Goal: Task Accomplishment & Management: Manage account settings

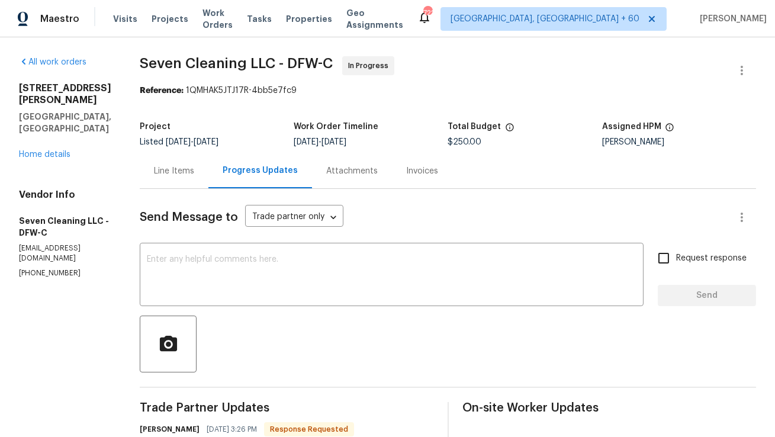
scroll to position [52, 0]
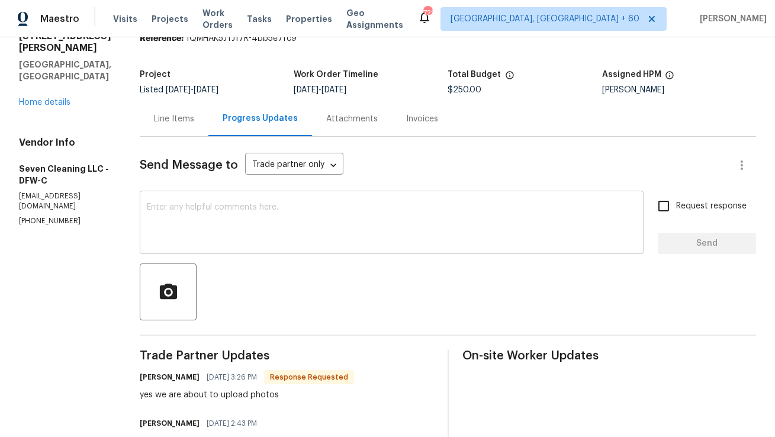
click at [342, 217] on textarea at bounding box center [392, 223] width 490 height 41
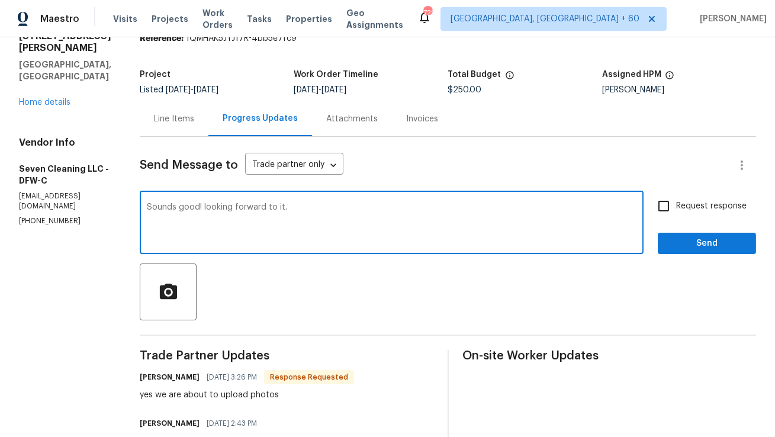
type textarea "Sounds good! looking forward to it."
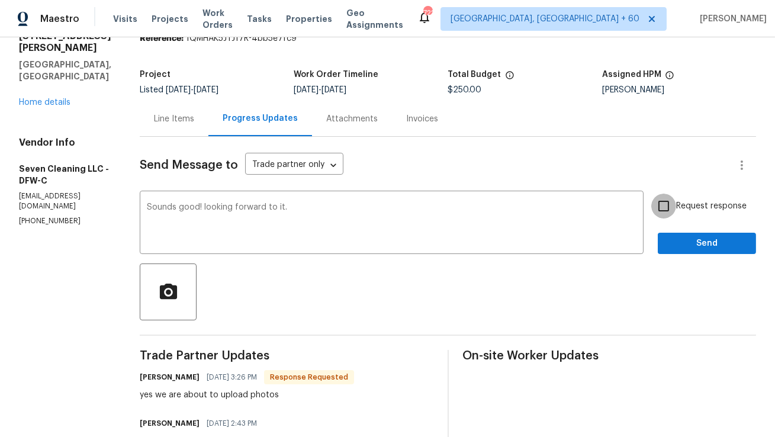
click at [666, 198] on input "Request response" at bounding box center [663, 206] width 25 height 25
checkbox input "true"
click at [681, 243] on span "Send" at bounding box center [706, 243] width 79 height 15
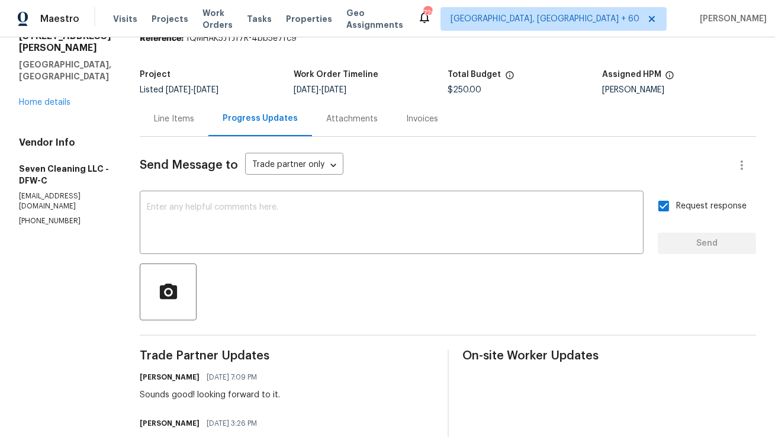
scroll to position [0, 0]
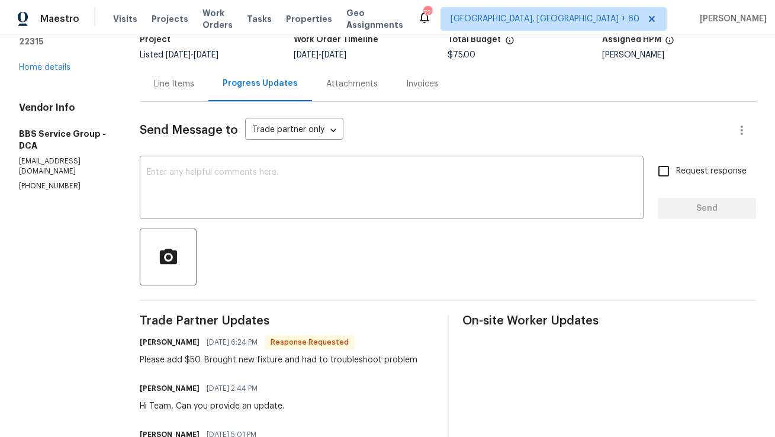
scroll to position [86, 0]
click at [171, 89] on div "Line Items" at bounding box center [174, 85] width 40 height 12
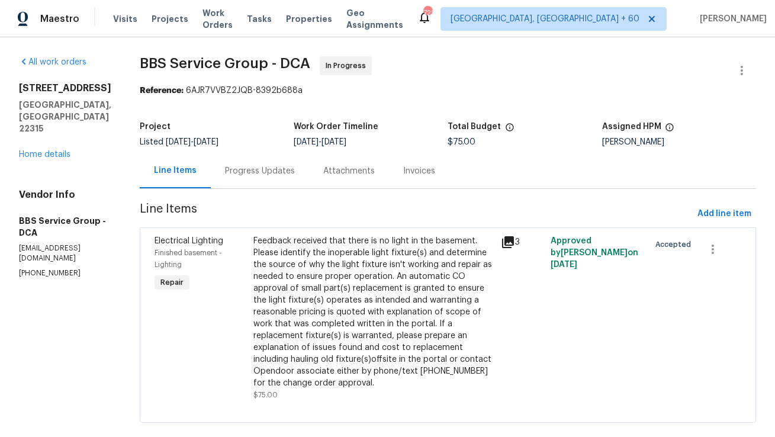
scroll to position [3, 0]
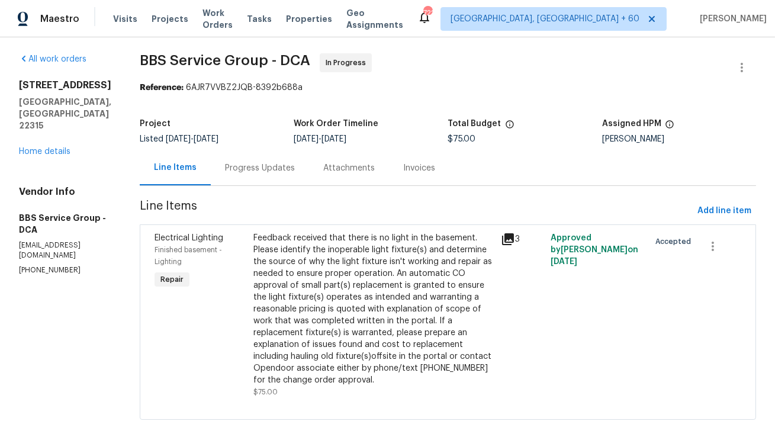
click at [270, 177] on div "Progress Updates" at bounding box center [260, 167] width 98 height 35
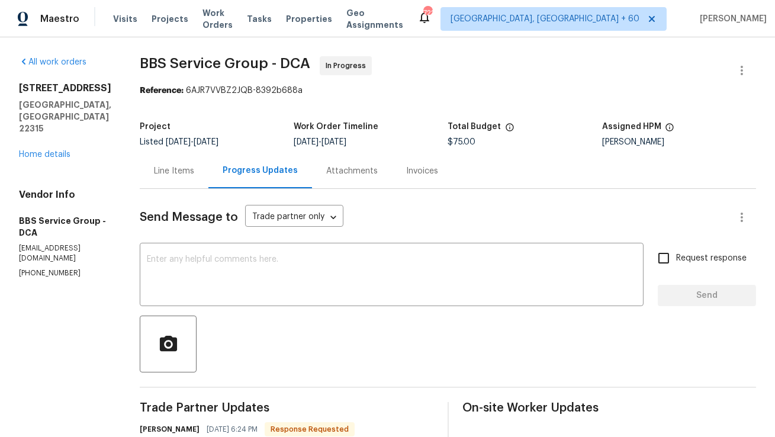
click at [175, 177] on div "Line Items" at bounding box center [174, 170] width 69 height 35
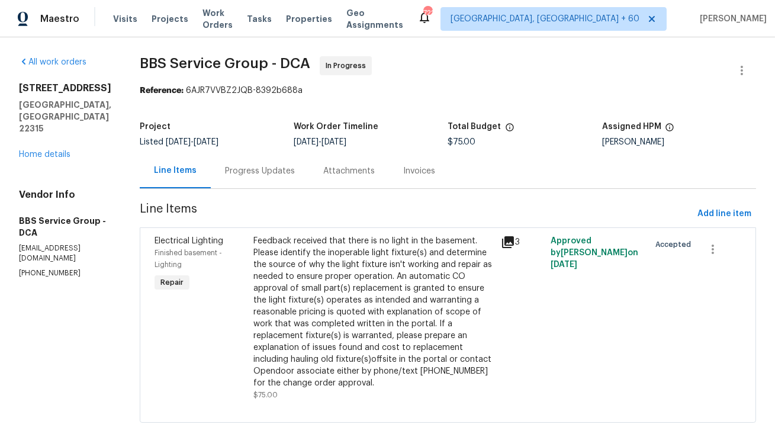
click at [335, 342] on div "Feedback received that there is no light in the basement. Please identify the i…" at bounding box center [373, 312] width 240 height 154
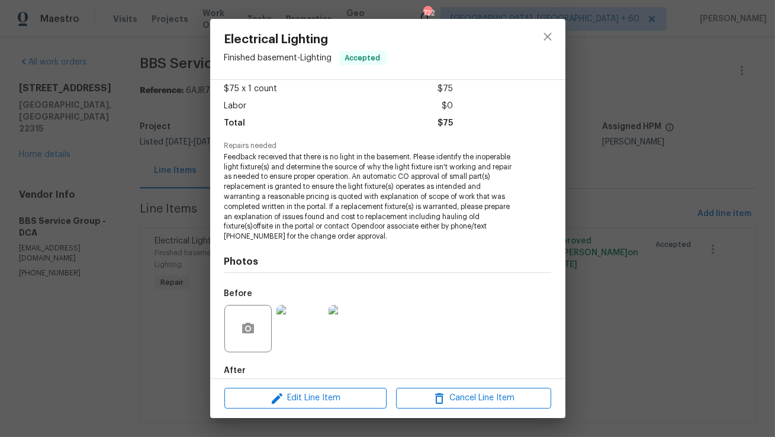
scroll to position [129, 0]
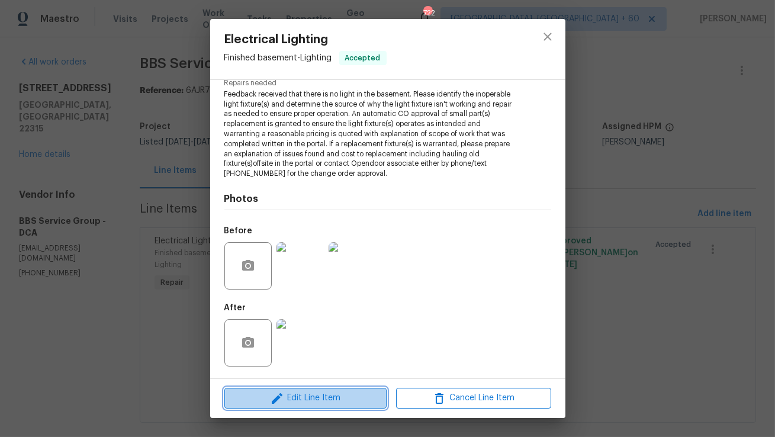
click at [339, 391] on span "Edit Line Item" at bounding box center [305, 398] width 155 height 15
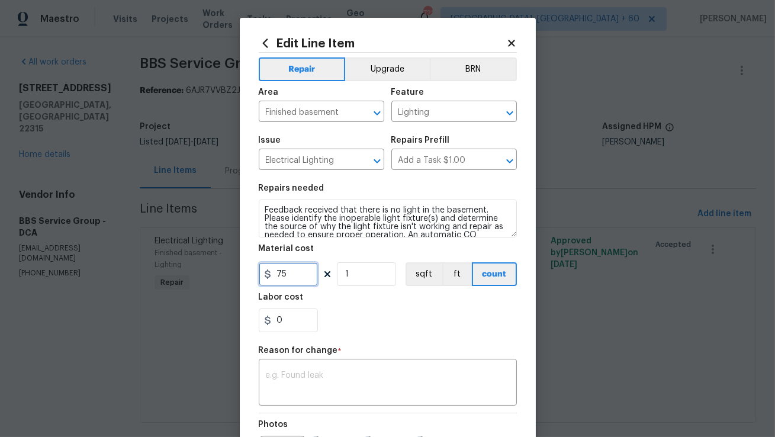
click at [310, 278] on input "75" at bounding box center [288, 274] width 59 height 24
type input "125"
click at [369, 342] on div "Repair Upgrade BRN Area Finished basement ​ Feature Lighting ​ Issue Electrical…" at bounding box center [388, 283] width 258 height 460
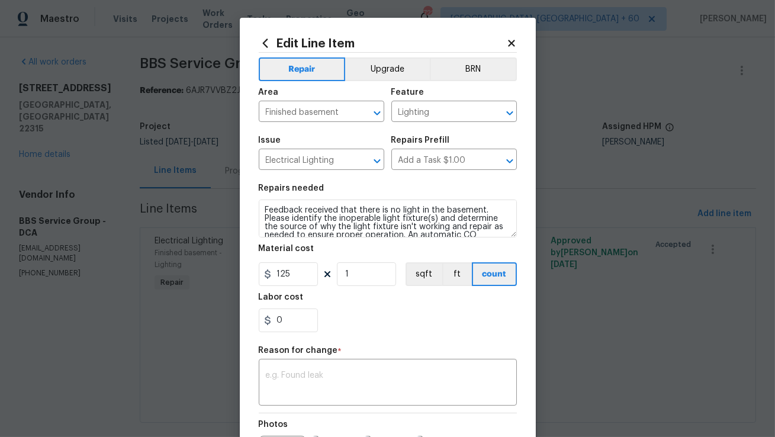
scroll to position [47, 0]
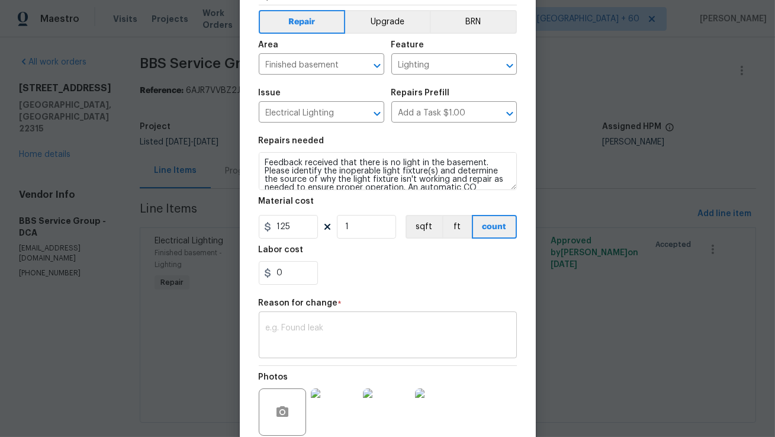
click at [356, 343] on textarea at bounding box center [388, 336] width 244 height 25
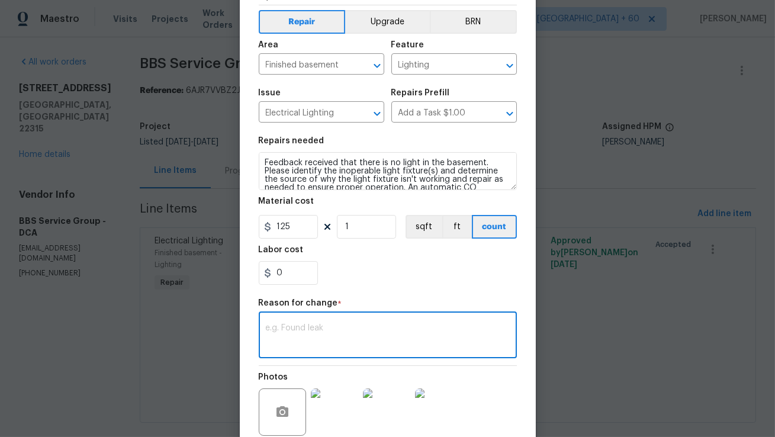
paste textarea "(AM) Updated per vendor’s final cost."
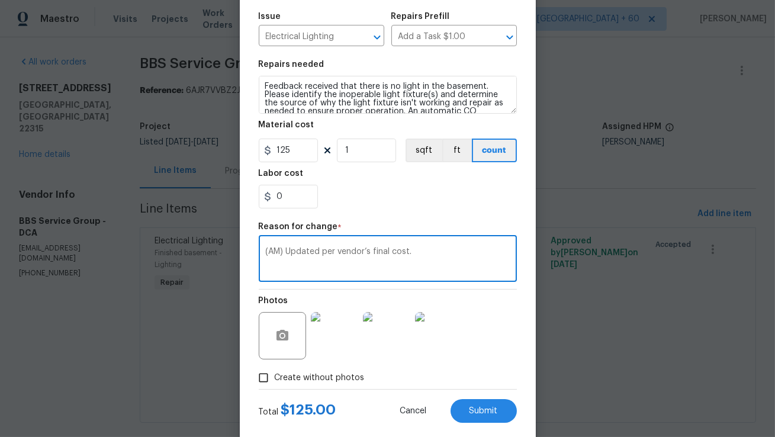
scroll to position [146, 0]
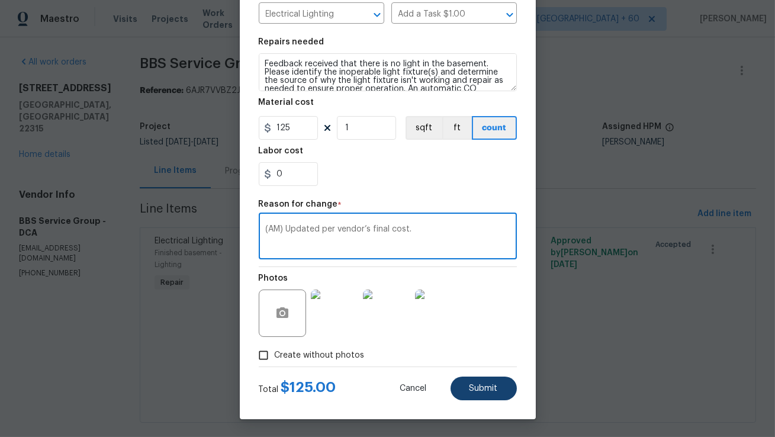
type textarea "(AM) Updated per vendor’s final cost."
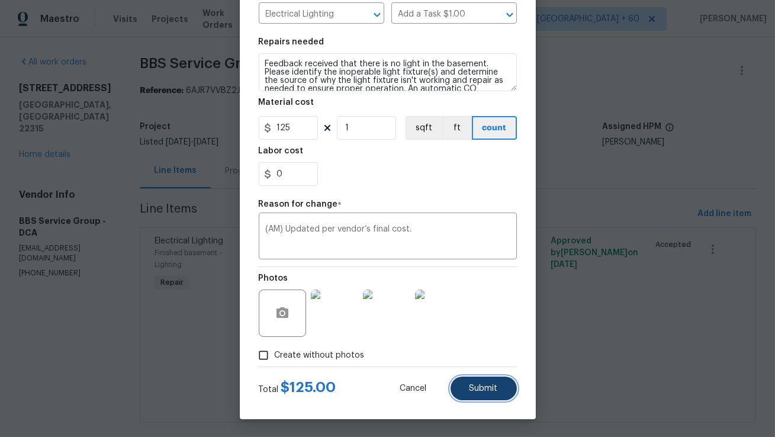
click at [475, 384] on span "Submit" at bounding box center [484, 388] width 28 height 9
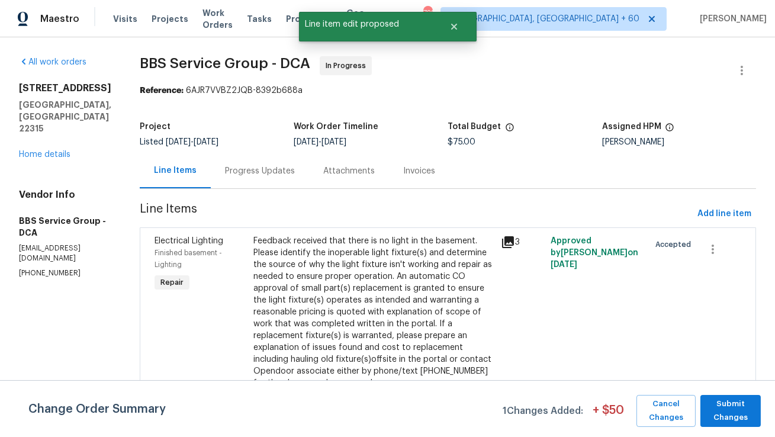
scroll to position [0, 0]
click at [735, 401] on span "Submit Changes" at bounding box center [730, 410] width 49 height 27
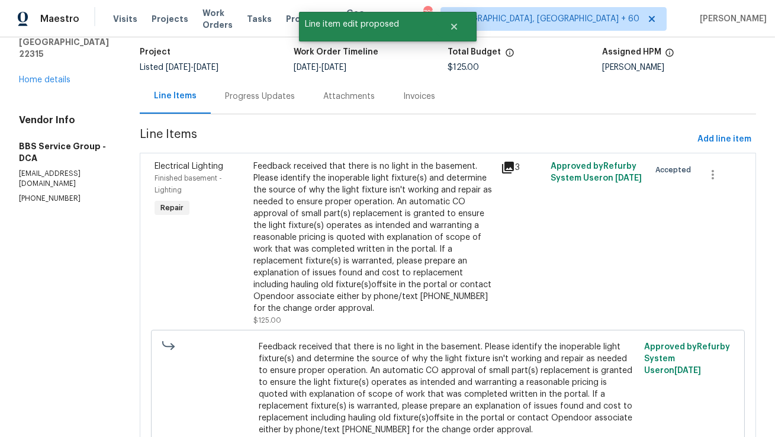
click at [253, 106] on div "Progress Updates" at bounding box center [260, 96] width 98 height 35
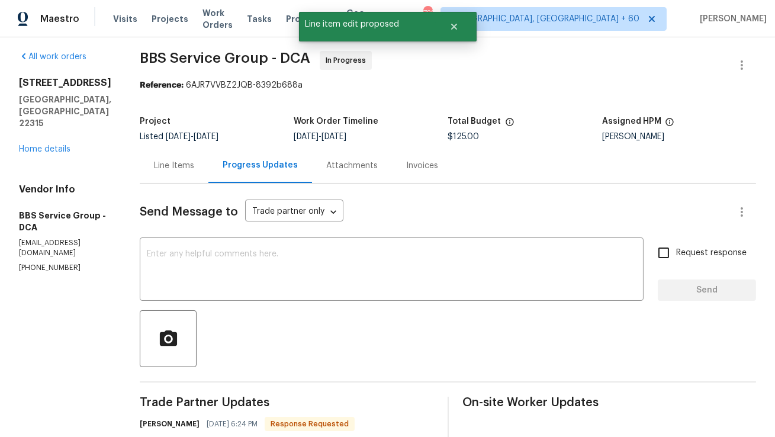
scroll to position [75, 0]
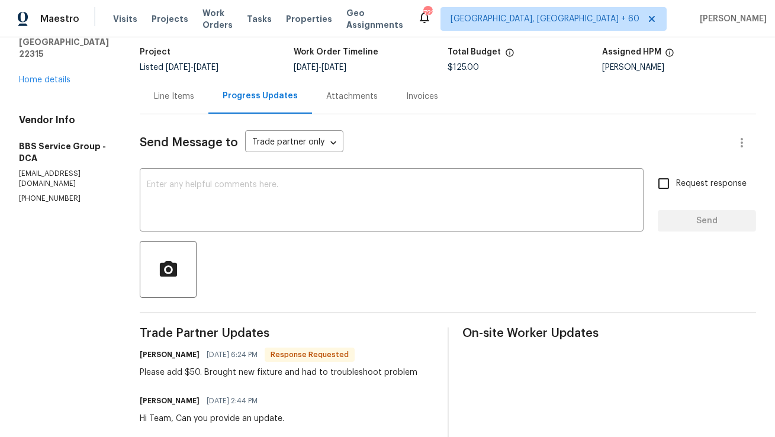
click at [322, 287] on div at bounding box center [448, 269] width 616 height 57
click at [323, 253] on div at bounding box center [448, 269] width 616 height 57
click at [362, 188] on textarea at bounding box center [392, 201] width 490 height 41
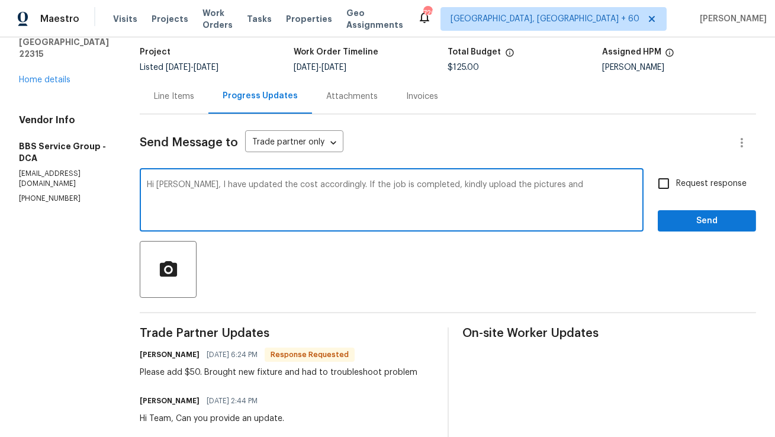
click at [482, 184] on textarea "Hi Steve, I have updated the cost accordingly. If the job is completed, kindly …" at bounding box center [392, 201] width 490 height 41
click at [537, 187] on textarea "Hi Steve, I have updated the cost accordingly. If the job is completed, kindly …" at bounding box center [392, 201] width 490 height 41
click at [500, 184] on textarea "Hi Steve, I have updated the cost accordingly. If the job is completed, kindly …" at bounding box center [392, 201] width 490 height 41
click at [496, 202] on textarea "Hi Steve, I have updated the cost accordingly. If the job is completed, kindly …" at bounding box center [392, 201] width 490 height 41
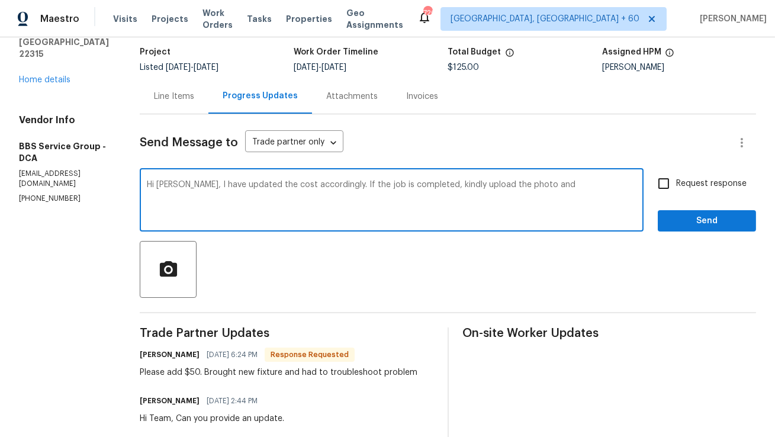
click at [490, 187] on textarea "Hi Steve, I have updated the cost accordingly. If the job is completed, kindly …" at bounding box center [392, 201] width 490 height 41
click at [524, 181] on textarea "Hi Steve, I have updated the cost accordingly. If the job is completed, kindly …" at bounding box center [392, 201] width 490 height 41
click at [522, 187] on textarea "Hi Steve, I have updated the cost accordingly. If the job is completed, kindly …" at bounding box center [392, 201] width 490 height 41
type textarea "Hi [PERSON_NAME], I have updated the cost accordingly. If the job is completed,…"
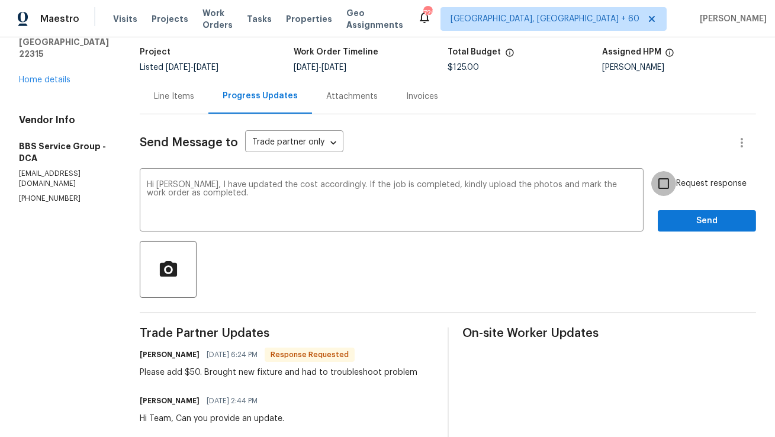
click at [671, 189] on input "Request response" at bounding box center [663, 183] width 25 height 25
checkbox input "true"
click at [690, 231] on button "Send" at bounding box center [707, 221] width 98 height 22
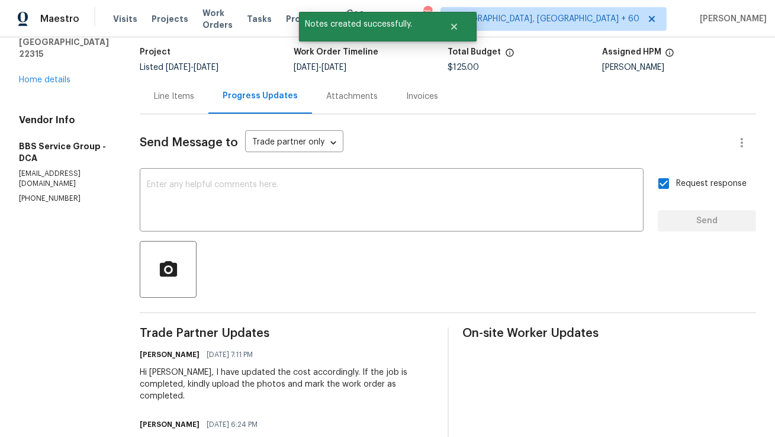
click at [168, 96] on div "Line Items" at bounding box center [174, 97] width 40 height 12
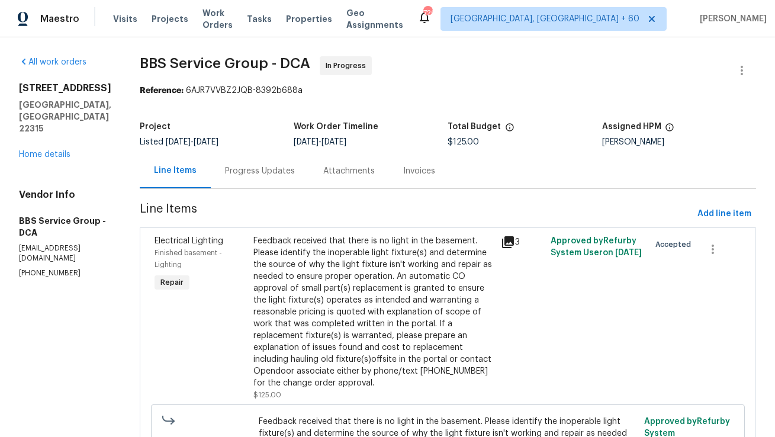
click at [319, 298] on div "Feedback received that there is no light in the basement. Please identify the i…" at bounding box center [373, 312] width 240 height 154
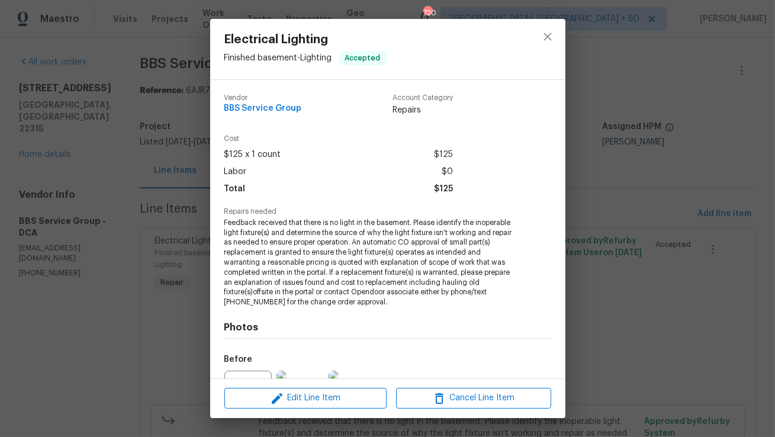
scroll to position [129, 0]
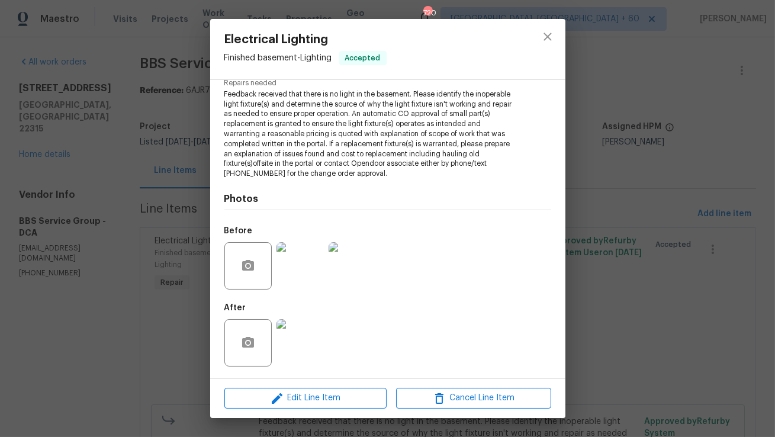
click at [311, 336] on img at bounding box center [300, 342] width 47 height 47
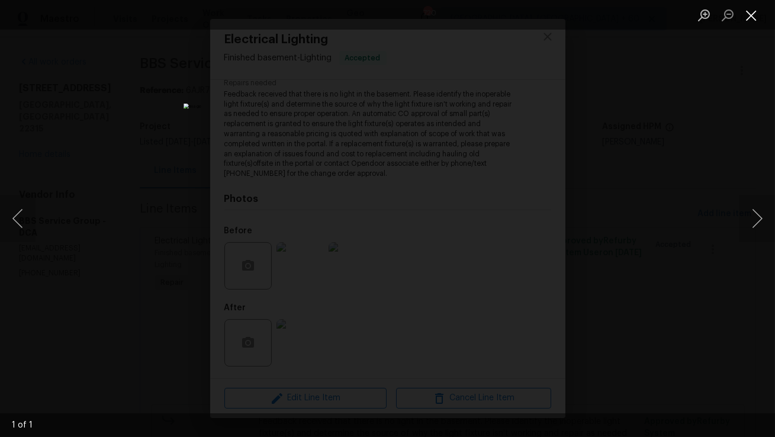
click at [757, 12] on button "Close lightbox" at bounding box center [752, 15] width 24 height 21
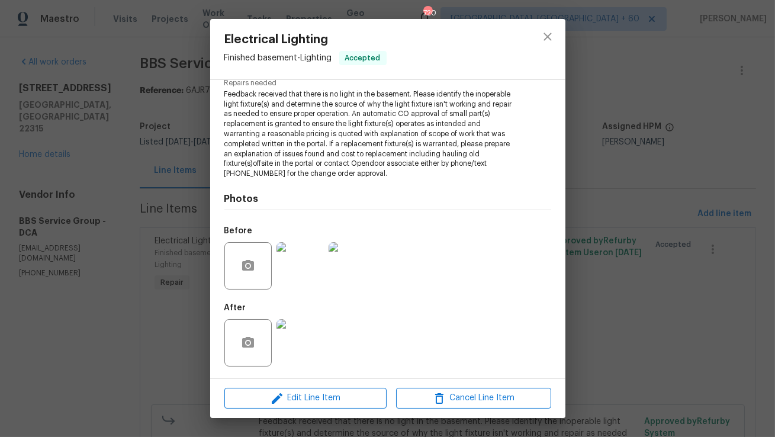
click at [305, 269] on img at bounding box center [300, 265] width 47 height 47
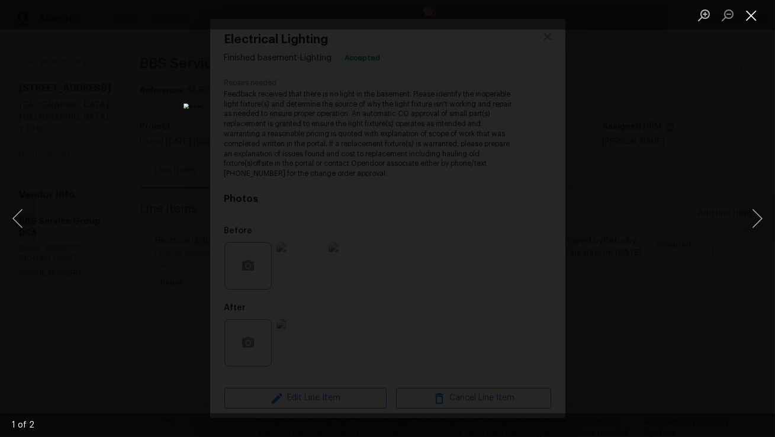
click at [756, 20] on button "Close lightbox" at bounding box center [752, 15] width 24 height 21
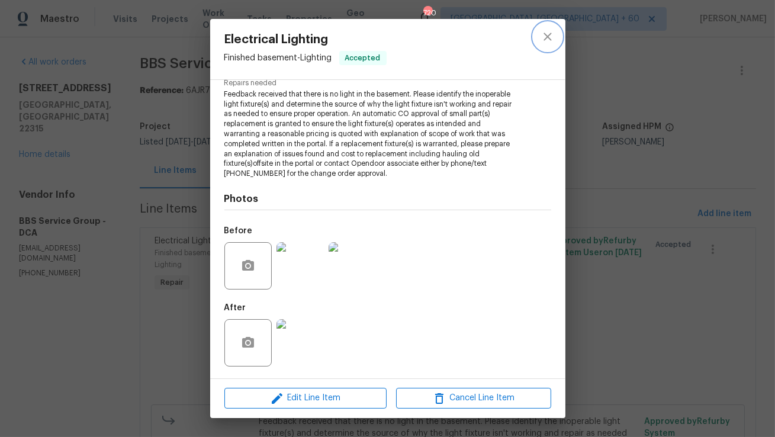
click at [548, 41] on icon "close" at bounding box center [548, 37] width 14 height 14
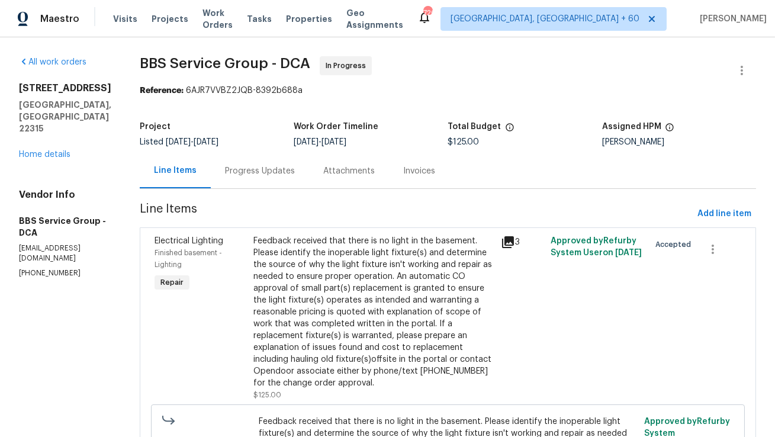
click at [250, 176] on div "Progress Updates" at bounding box center [260, 171] width 70 height 12
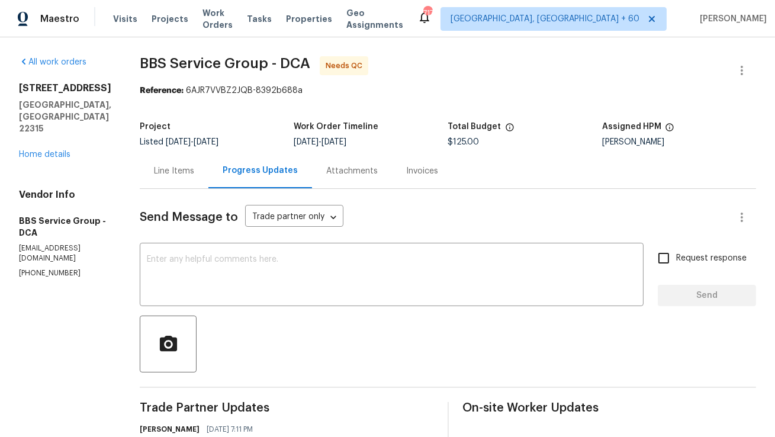
click at [183, 167] on div "Line Items" at bounding box center [174, 170] width 69 height 35
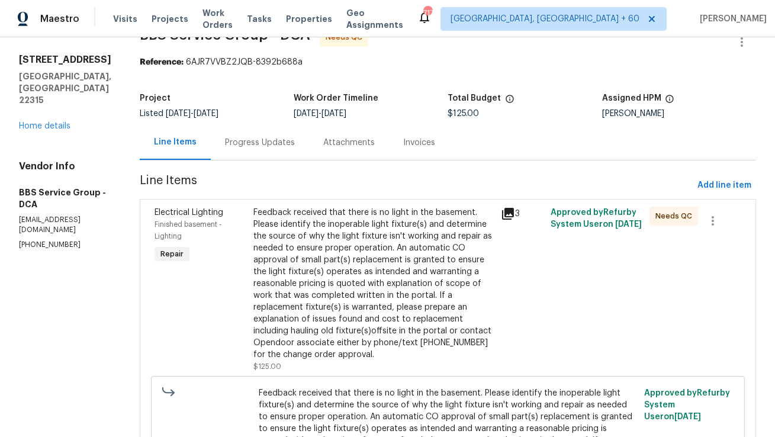
scroll to position [38, 0]
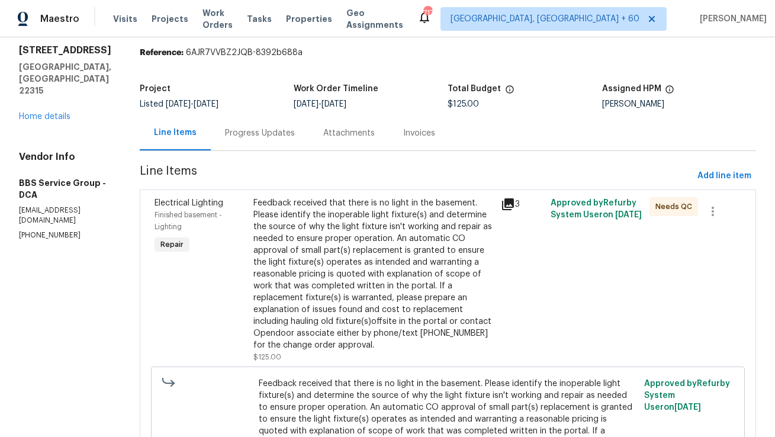
click at [380, 253] on div "Feedback received that there is no light in the basement. Please identify the i…" at bounding box center [373, 274] width 240 height 154
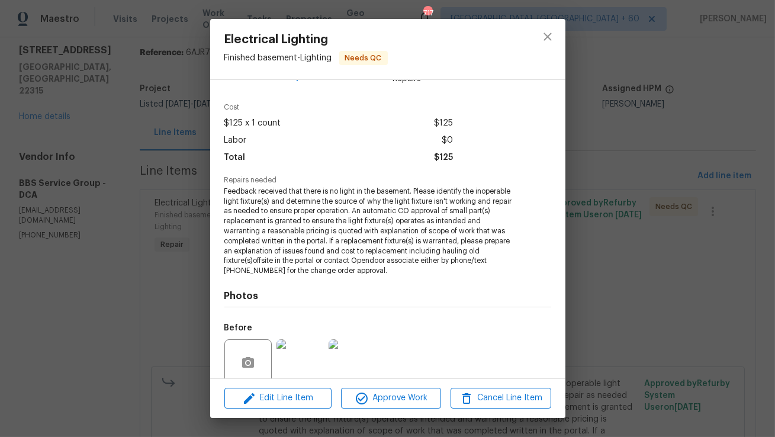
scroll to position [59, 0]
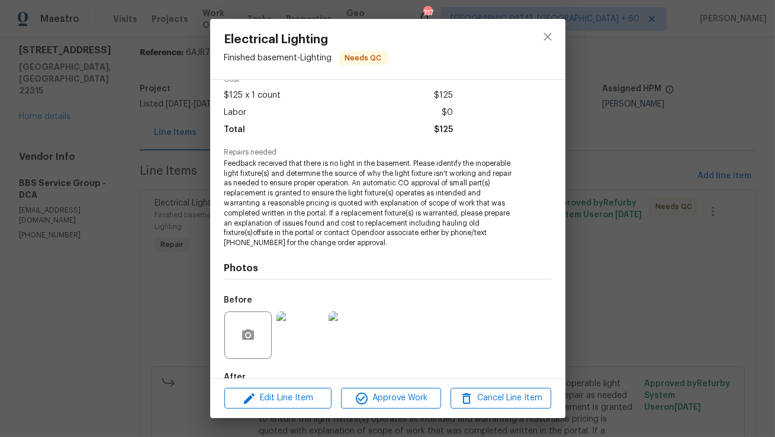
click at [315, 325] on img at bounding box center [300, 334] width 47 height 47
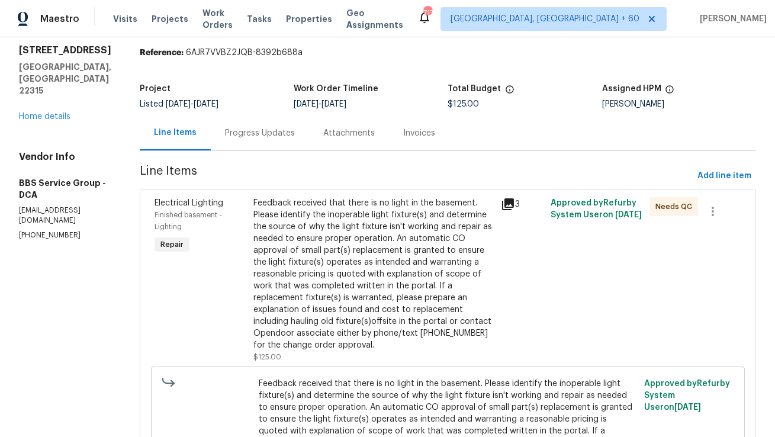
scroll to position [41, 0]
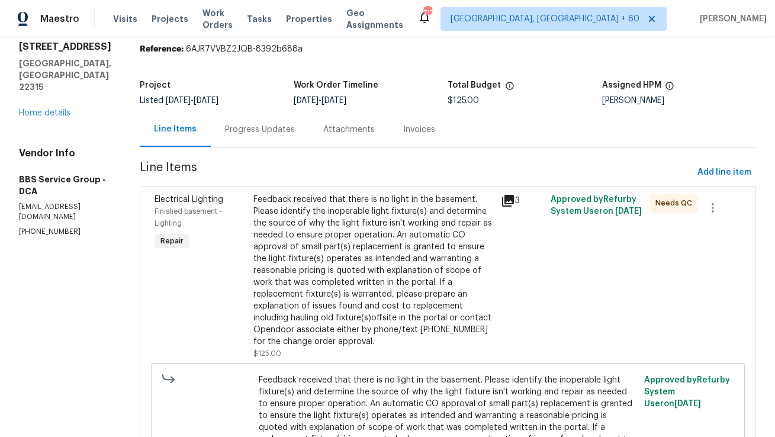
click at [300, 336] on div "Feedback received that there is no light in the basement. Please identify the i…" at bounding box center [373, 277] width 240 height 166
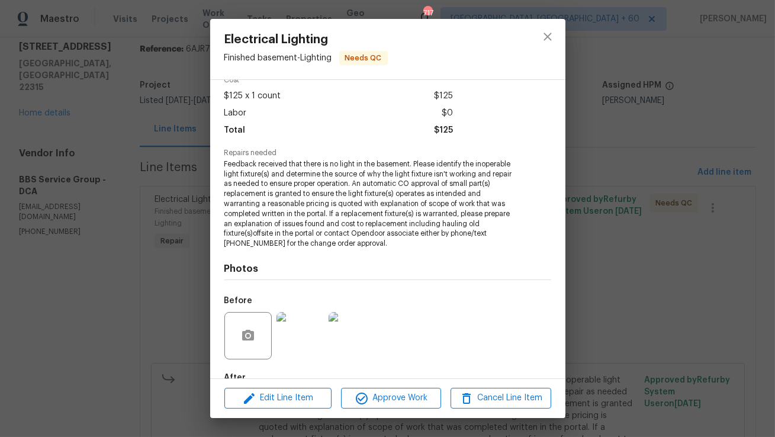
scroll to position [119, 0]
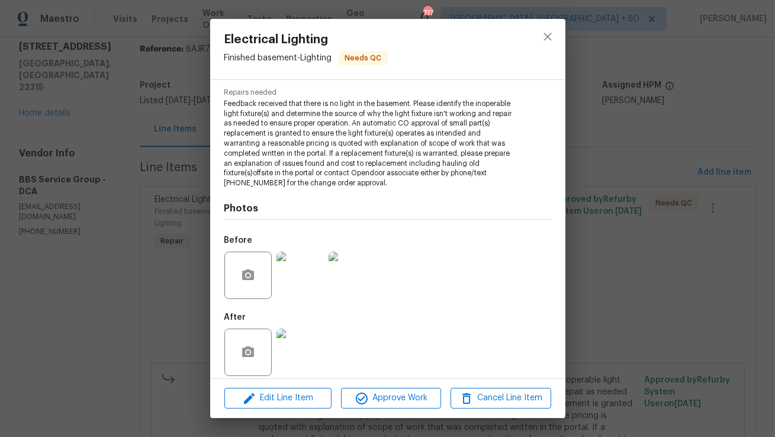
click at [293, 343] on img at bounding box center [300, 352] width 47 height 47
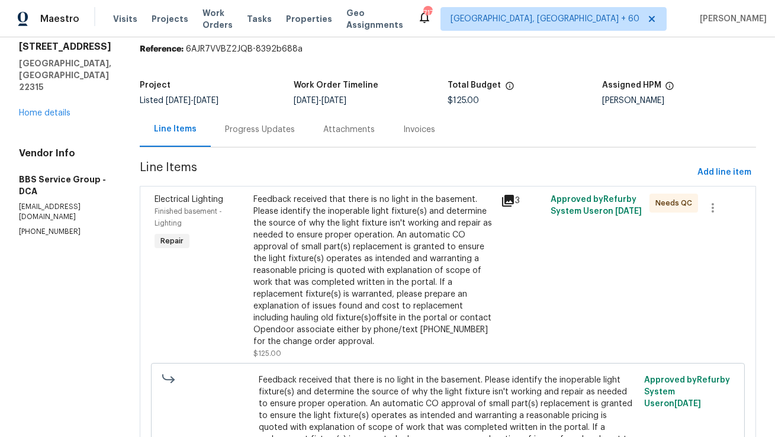
click at [234, 145] on div "Progress Updates" at bounding box center [260, 129] width 98 height 35
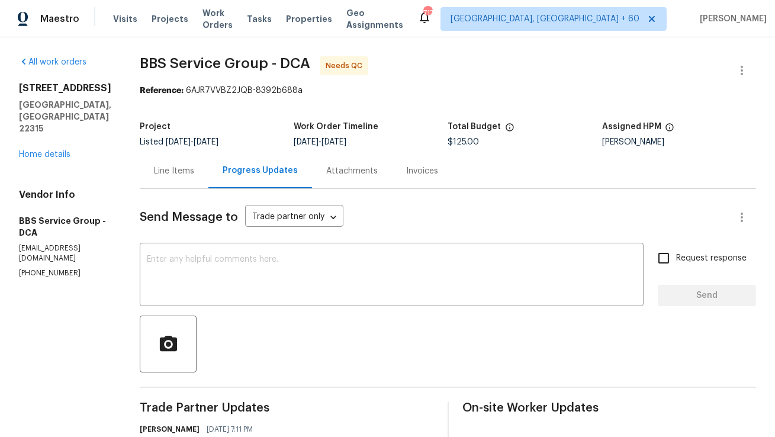
click at [175, 185] on div "Line Items" at bounding box center [174, 170] width 69 height 35
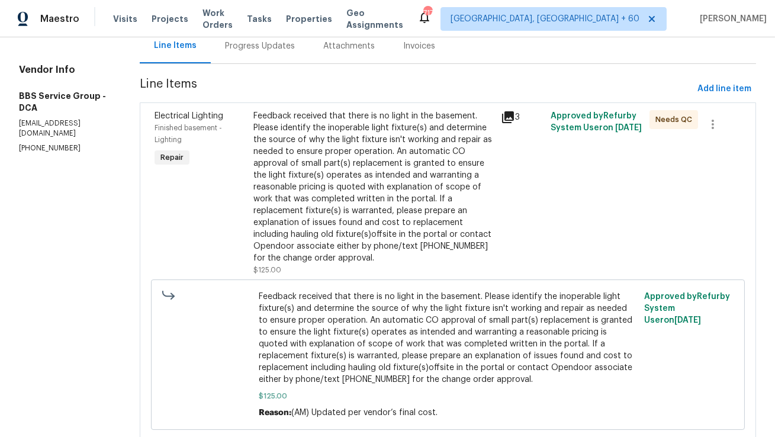
scroll to position [119, 0]
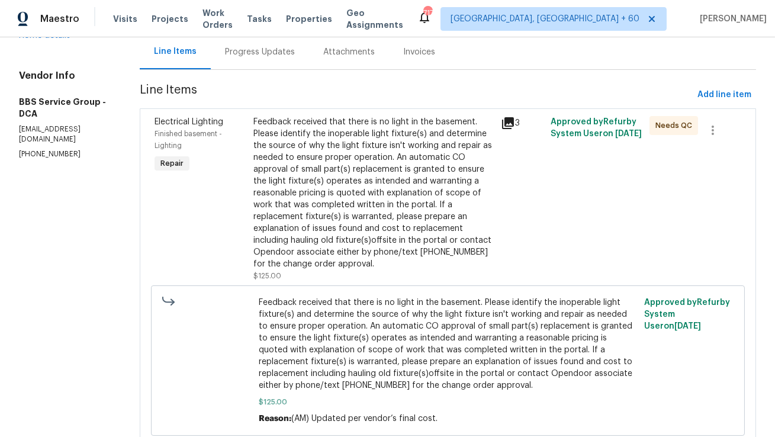
click at [372, 245] on div "Feedback received that there is no light in the basement. Please identify the i…" at bounding box center [373, 193] width 240 height 154
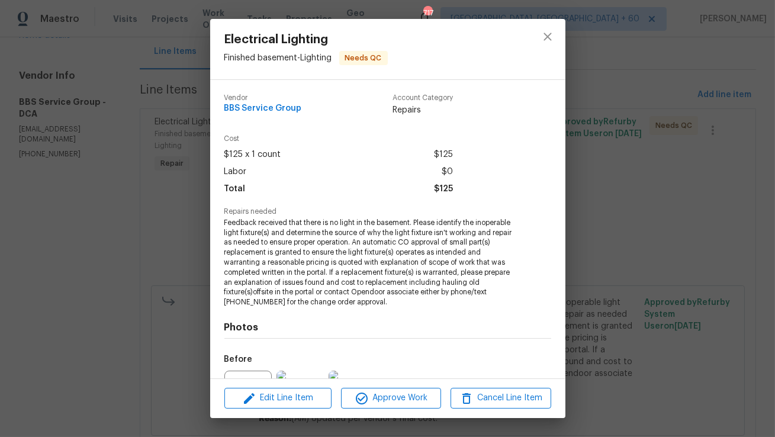
scroll to position [129, 0]
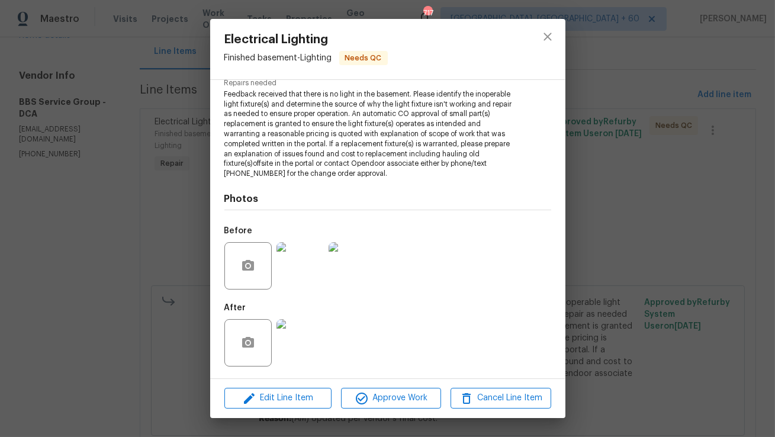
click at [304, 348] on img at bounding box center [300, 342] width 47 height 47
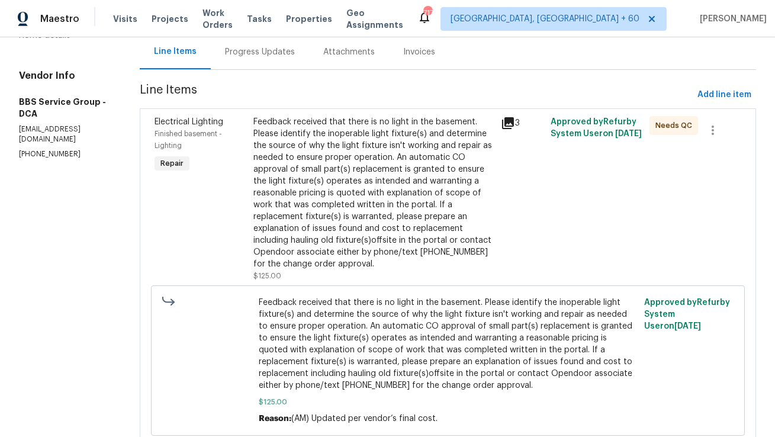
click at [375, 221] on div "Feedback received that there is no light in the basement. Please identify the i…" at bounding box center [373, 193] width 240 height 154
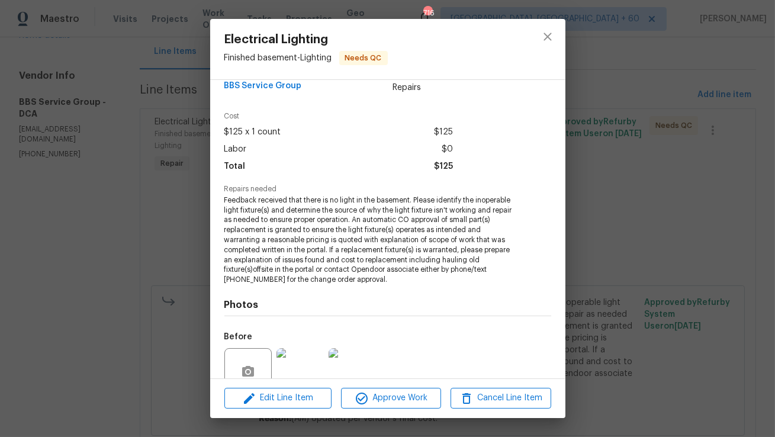
scroll to position [33, 0]
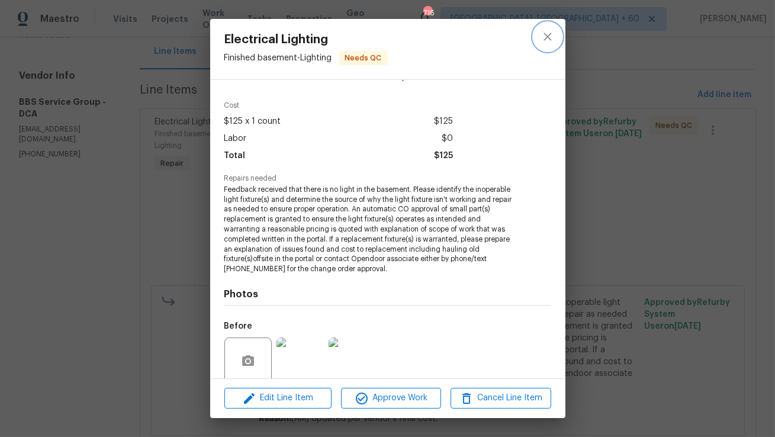
click at [551, 35] on icon "close" at bounding box center [548, 37] width 14 height 14
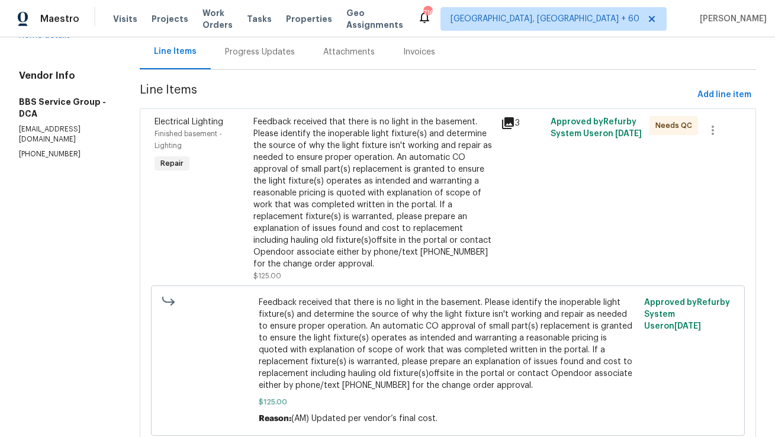
scroll to position [0, 0]
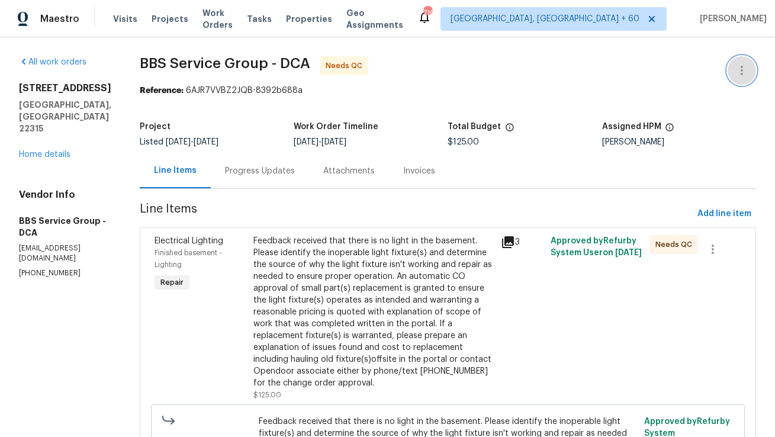
click at [749, 70] on button "button" at bounding box center [742, 70] width 28 height 28
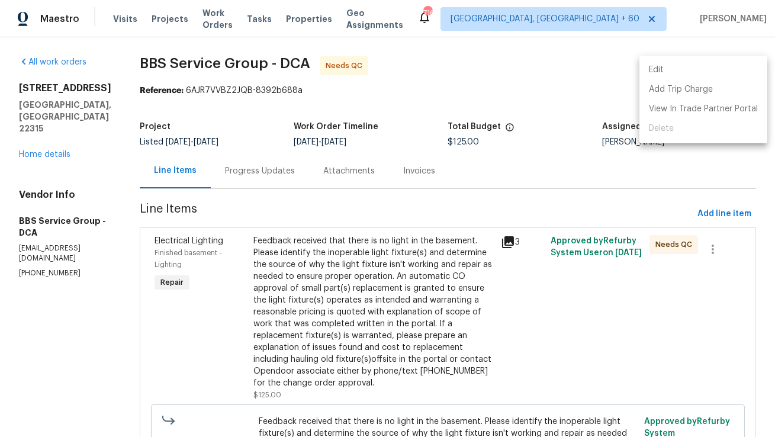
click at [732, 70] on li "Edit" at bounding box center [704, 70] width 128 height 20
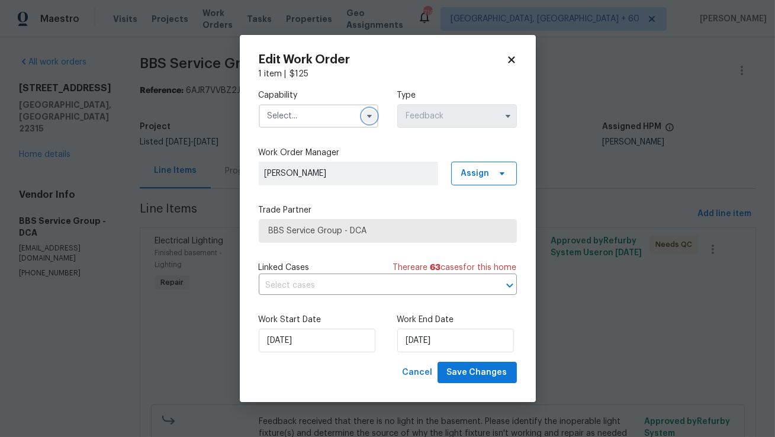
click at [367, 118] on icon "button" at bounding box center [369, 115] width 9 height 9
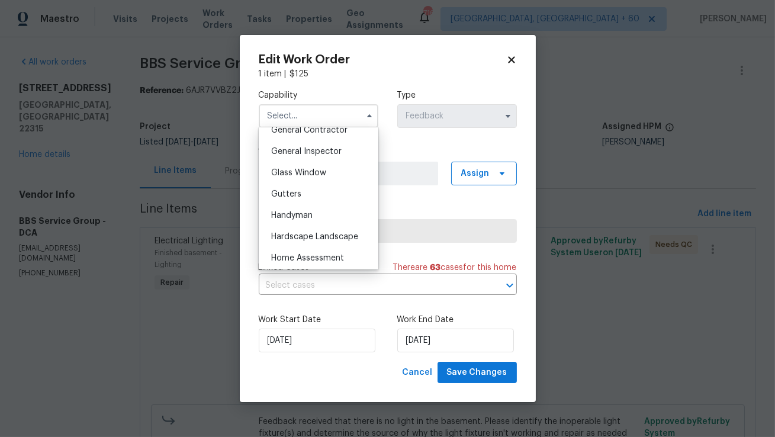
scroll to position [586, 0]
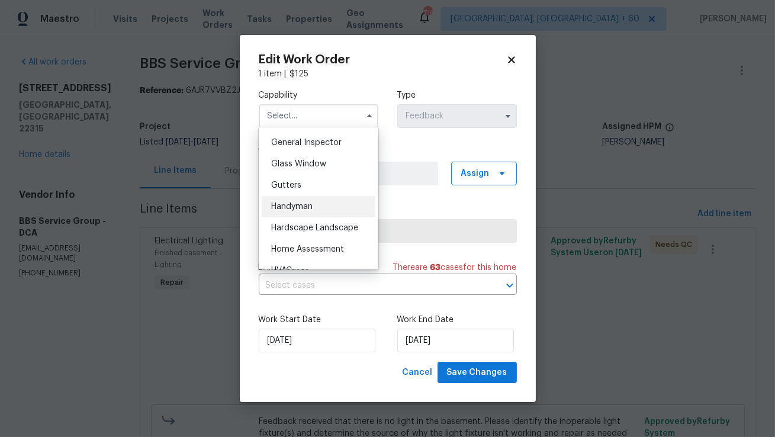
click at [321, 207] on div "Handyman" at bounding box center [319, 206] width 114 height 21
type input "Handyman"
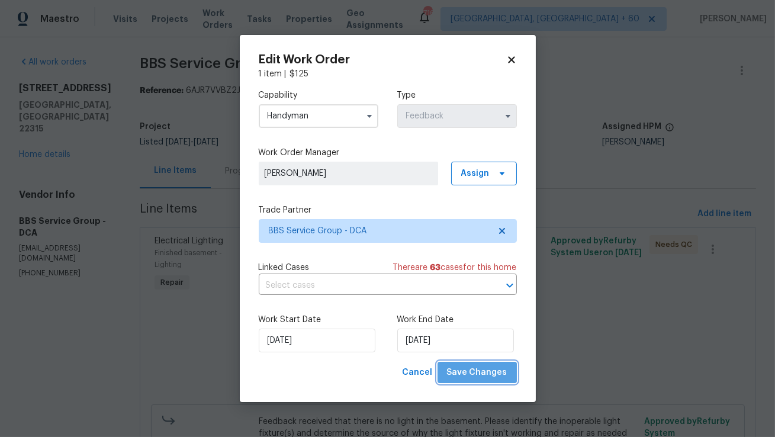
click at [485, 368] on span "Save Changes" at bounding box center [477, 372] width 60 height 15
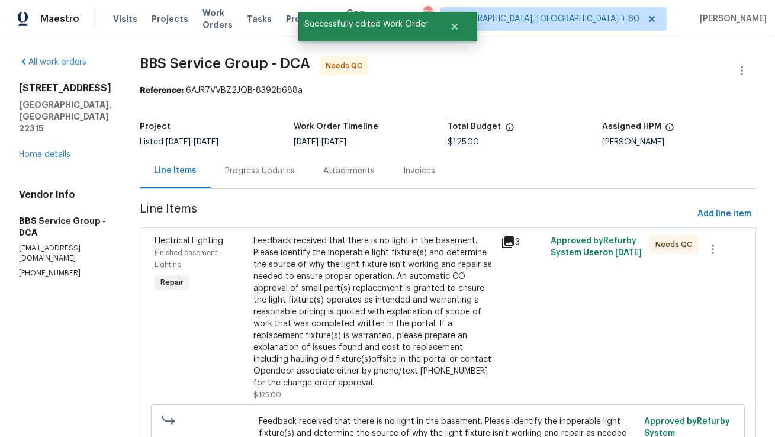
click at [416, 346] on div "Feedback received that there is no light in the basement. Please identify the i…" at bounding box center [373, 312] width 240 height 154
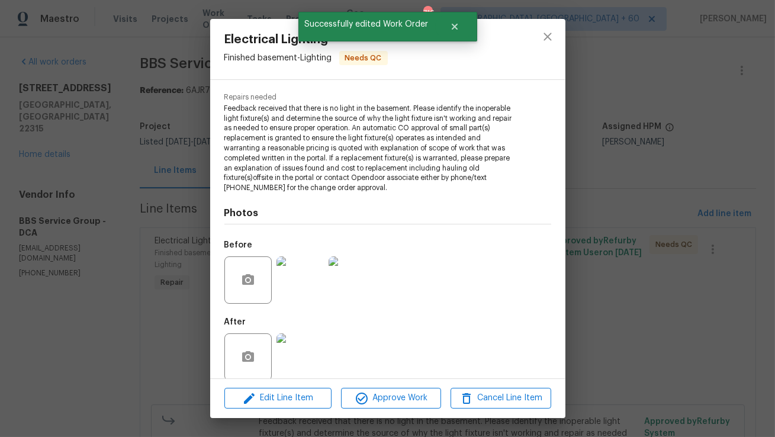
scroll to position [129, 0]
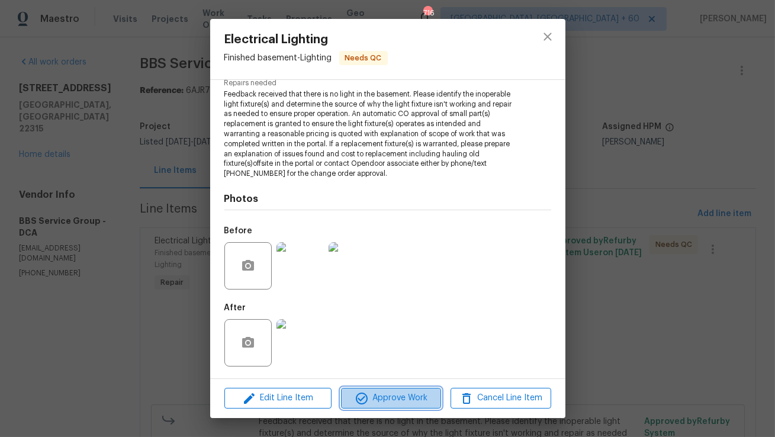
click at [400, 397] on span "Approve Work" at bounding box center [391, 398] width 93 height 15
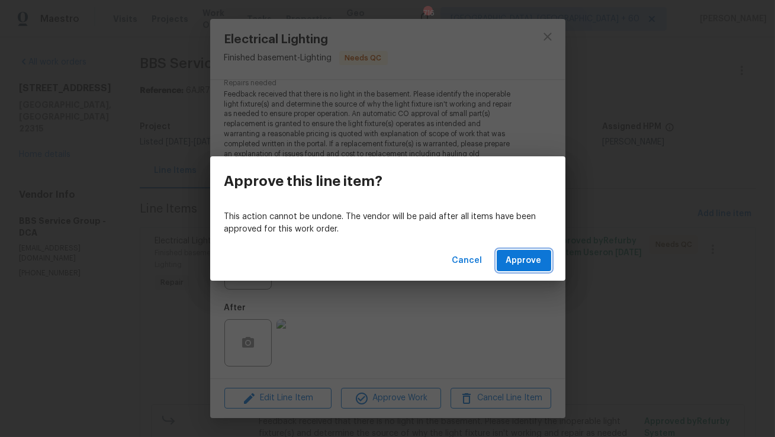
click at [541, 255] on span "Approve" at bounding box center [524, 260] width 36 height 15
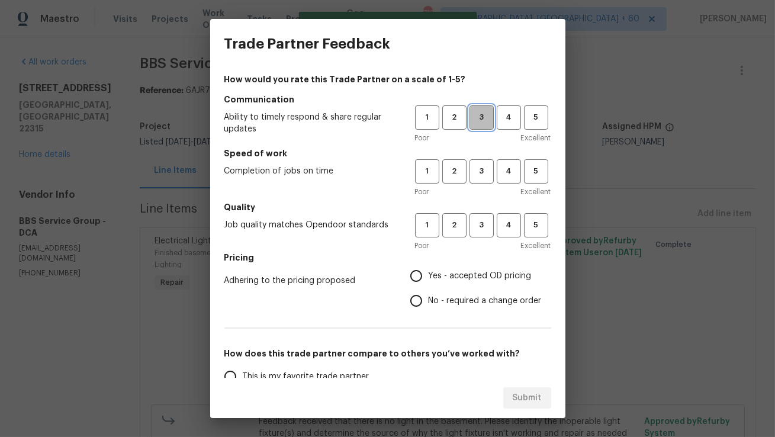
click at [481, 123] on span "3" at bounding box center [482, 118] width 22 height 14
click at [481, 165] on span "3" at bounding box center [482, 172] width 22 height 14
click at [477, 234] on button "3" at bounding box center [482, 225] width 24 height 24
click at [421, 271] on input "Yes - accepted OD pricing" at bounding box center [416, 275] width 25 height 25
radio input "true"
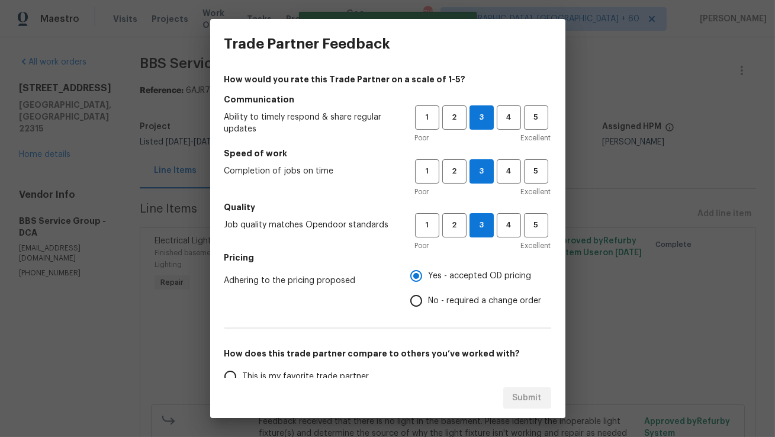
scroll to position [164, 0]
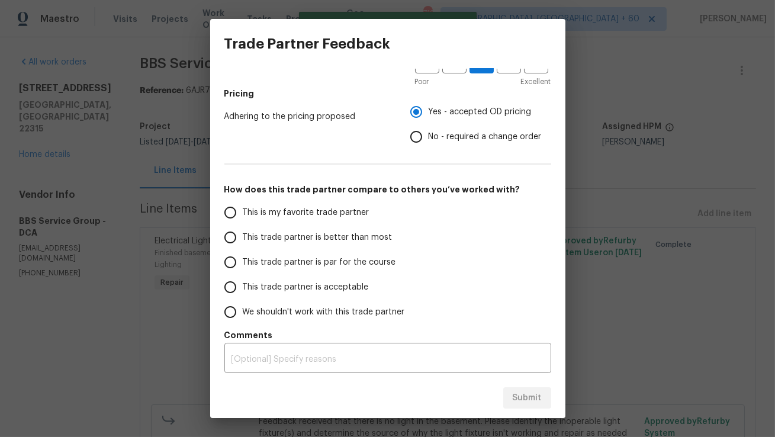
click at [230, 238] on input "This trade partner is better than most" at bounding box center [230, 237] width 25 height 25
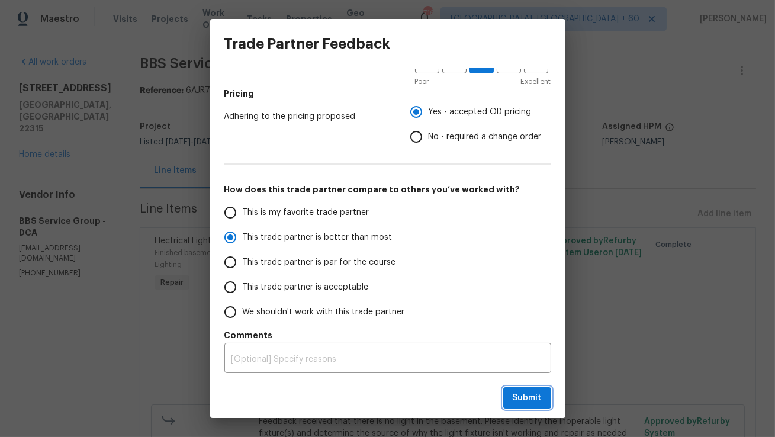
click at [509, 392] on button "Submit" at bounding box center [527, 398] width 48 height 22
radio input "true"
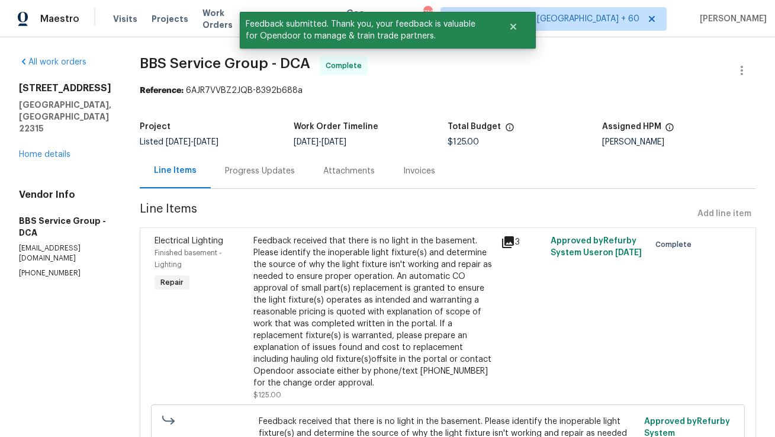
click at [258, 175] on div "Progress Updates" at bounding box center [260, 171] width 70 height 12
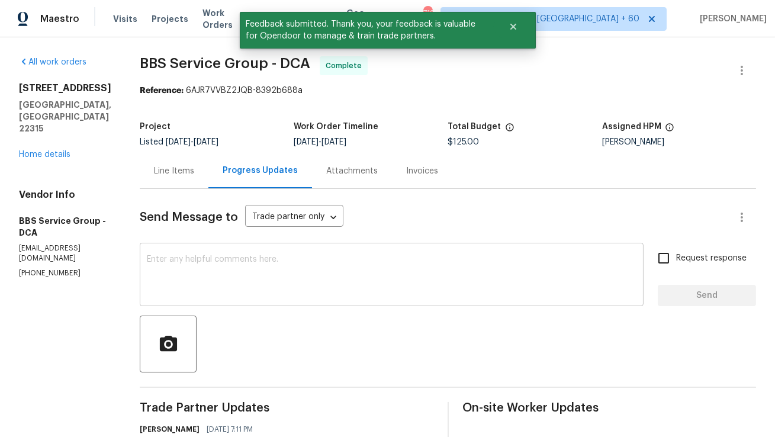
click at [355, 298] on div "x ​" at bounding box center [392, 276] width 504 height 60
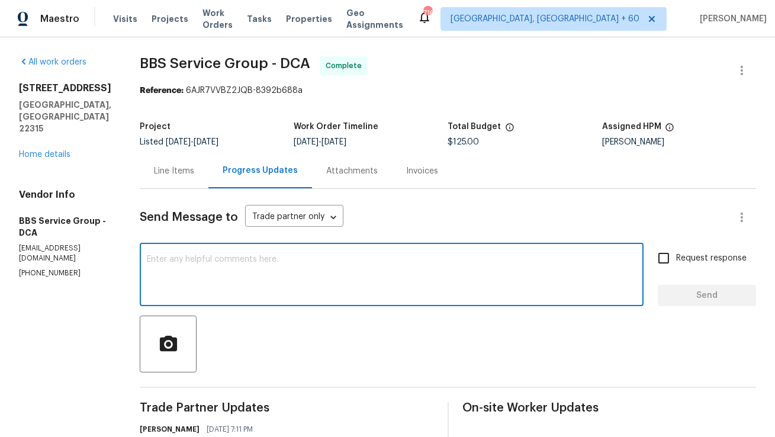
click at [357, 293] on textarea at bounding box center [392, 275] width 490 height 41
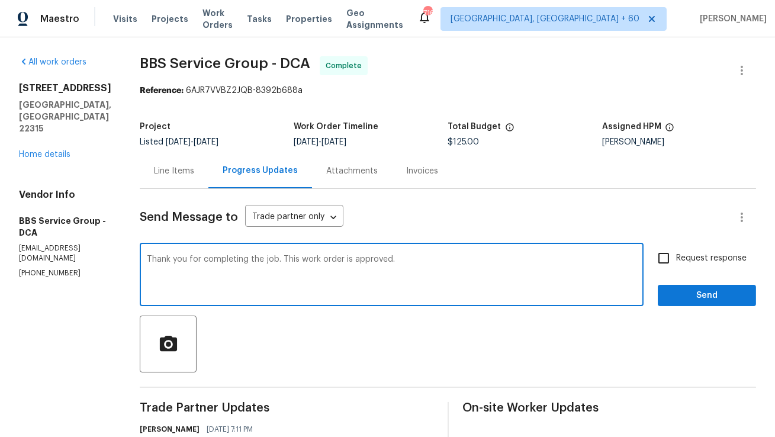
type textarea "Thank you for completing the job. This work order is approved."
click at [700, 299] on span "Send" at bounding box center [706, 295] width 79 height 15
